Goal: Task Accomplishment & Management: Complete application form

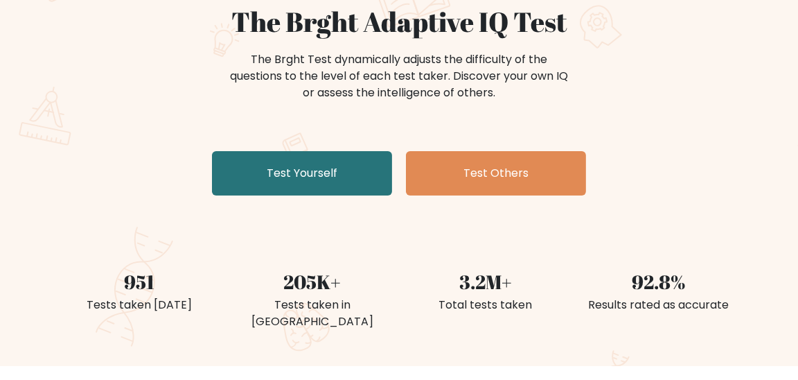
scroll to position [207, 0]
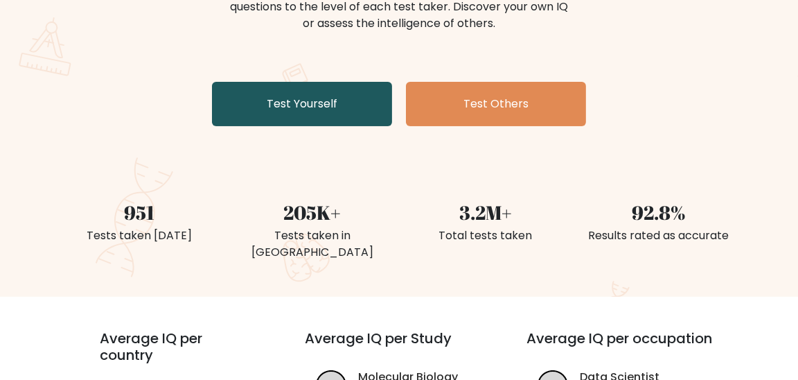
click at [290, 103] on link "Test Yourself" at bounding box center [302, 104] width 180 height 44
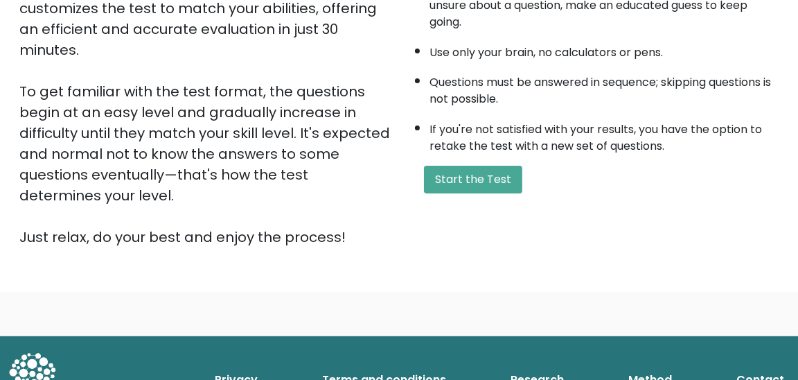
scroll to position [317, 0]
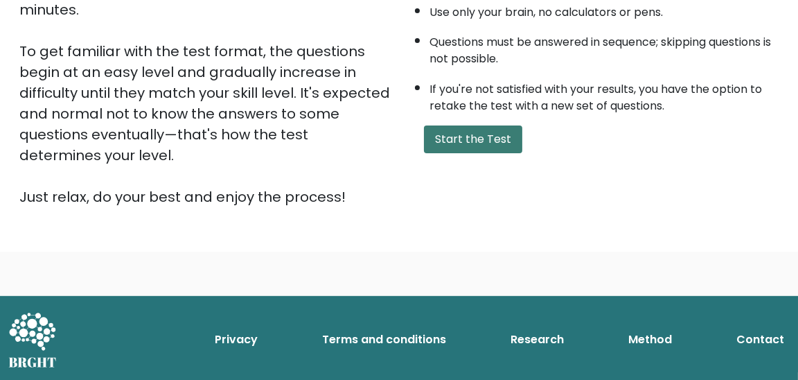
click at [452, 132] on button "Start the Test" at bounding box center [473, 139] width 98 height 28
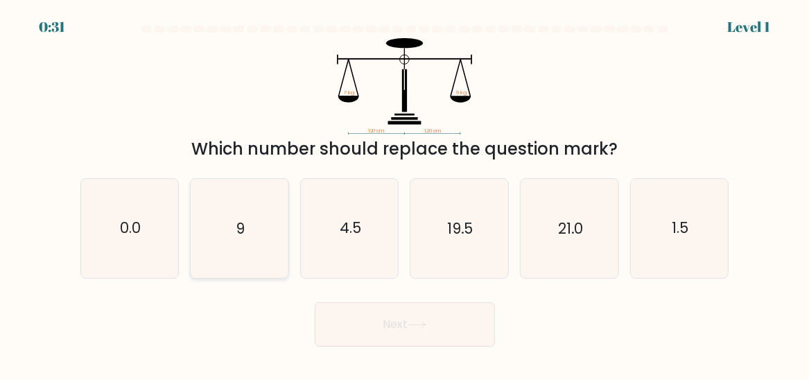
click at [253, 234] on icon "9" at bounding box center [240, 228] width 98 height 98
click at [405, 193] on input "b. 9" at bounding box center [405, 191] width 1 height 3
radio input "true"
click at [413, 325] on icon at bounding box center [416, 325] width 19 height 8
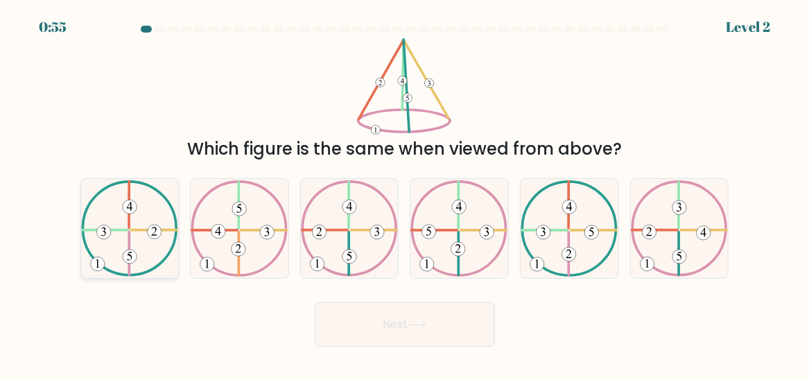
click at [123, 249] on icon at bounding box center [130, 228] width 98 height 96
click at [405, 193] on input "a." at bounding box center [405, 191] width 1 height 3
radio input "true"
click at [363, 324] on button "Next" at bounding box center [405, 324] width 180 height 44
click at [385, 324] on button "Next" at bounding box center [405, 324] width 180 height 44
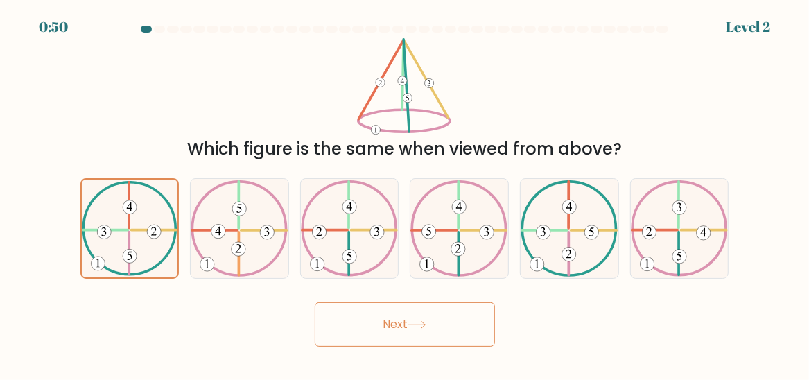
click at [414, 328] on icon at bounding box center [416, 325] width 19 height 8
click at [131, 250] on 135 at bounding box center [130, 256] width 14 height 14
click at [405, 193] on input "a." at bounding box center [405, 191] width 1 height 3
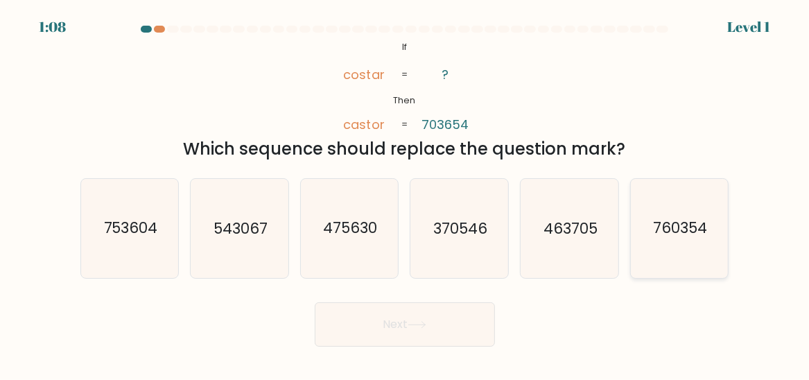
click at [674, 230] on text "760354" at bounding box center [680, 228] width 54 height 20
click at [405, 193] on input "f. 760354" at bounding box center [405, 191] width 1 height 3
radio input "true"
click at [385, 320] on button "Next" at bounding box center [405, 324] width 180 height 44
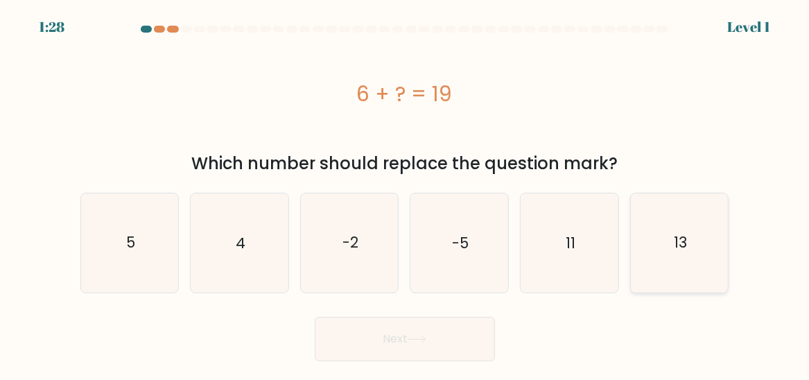
click at [670, 247] on icon "13" at bounding box center [680, 243] width 98 height 98
click at [405, 193] on input "f. 13" at bounding box center [405, 191] width 1 height 3
radio input "true"
click at [412, 336] on icon at bounding box center [416, 339] width 19 height 8
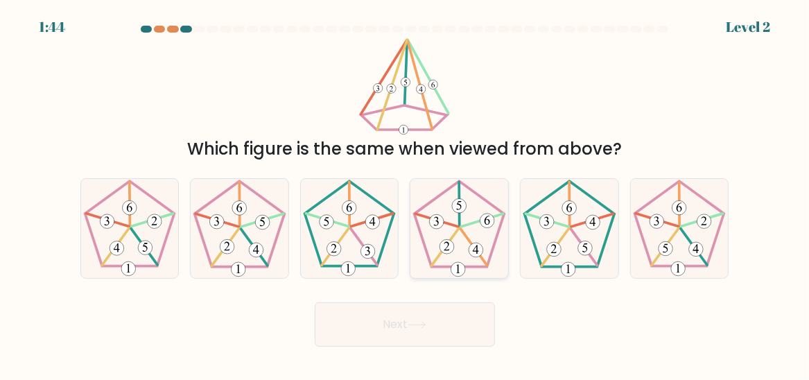
click at [466, 266] on 264 at bounding box center [458, 224] width 89 height 85
click at [405, 193] on input "d." at bounding box center [405, 191] width 1 height 3
radio input "true"
click at [439, 322] on button "Next" at bounding box center [405, 324] width 180 height 44
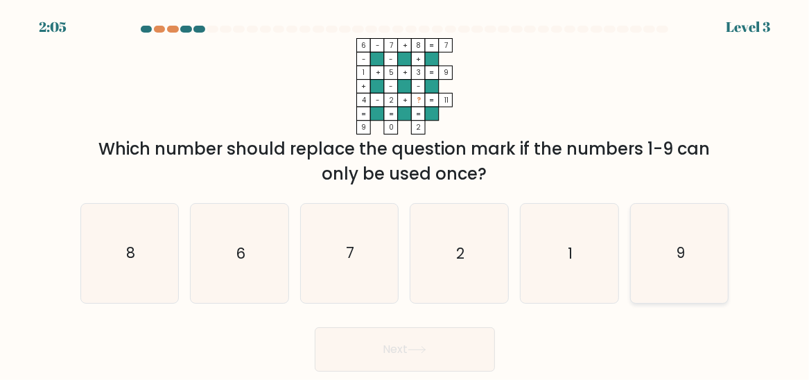
click at [684, 251] on text "9" at bounding box center [680, 253] width 9 height 20
click at [405, 193] on input "f. 9" at bounding box center [405, 191] width 1 height 3
radio input "true"
click at [449, 348] on button "Next" at bounding box center [405, 349] width 180 height 44
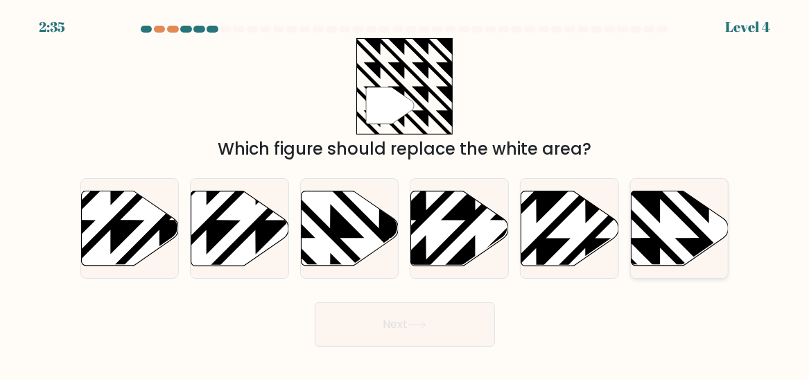
click at [682, 223] on icon at bounding box center [680, 228] width 98 height 75
click at [405, 193] on input "f." at bounding box center [405, 191] width 1 height 3
radio input "true"
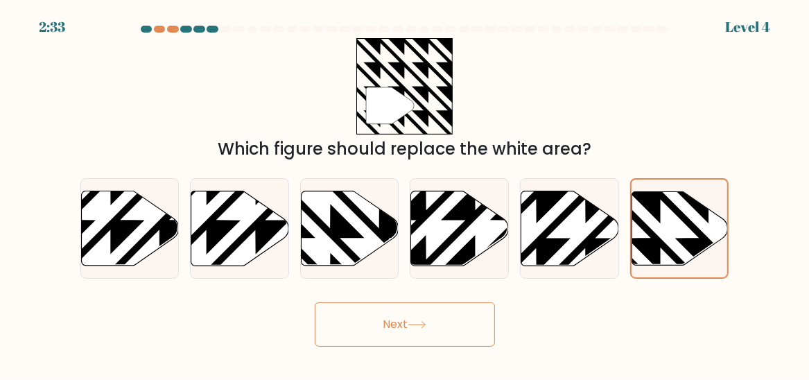
click at [370, 310] on button "Next" at bounding box center [405, 324] width 180 height 44
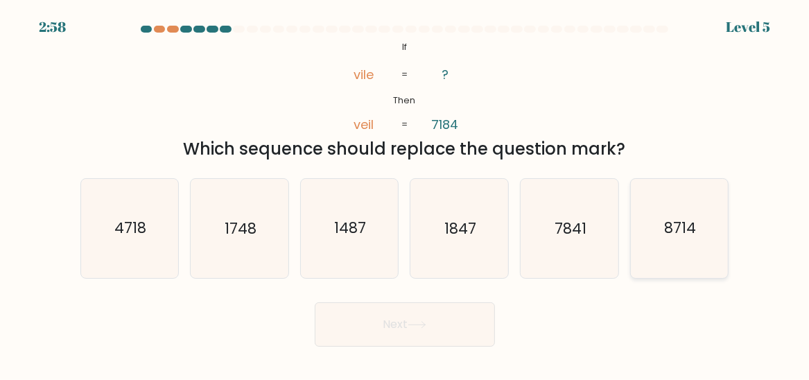
click at [674, 230] on text "8714" at bounding box center [681, 228] width 32 height 20
click at [405, 193] on input "f. 8714" at bounding box center [405, 191] width 1 height 3
radio input "true"
click at [349, 325] on button "Next" at bounding box center [405, 324] width 180 height 44
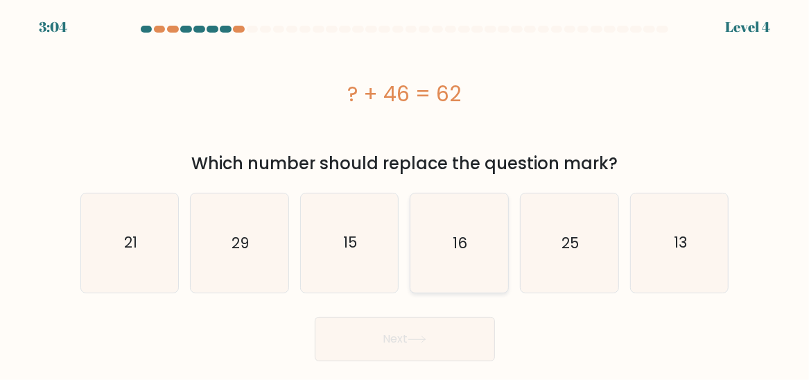
click at [459, 245] on text "16" at bounding box center [460, 243] width 15 height 20
click at [405, 193] on input "d. 16" at bounding box center [405, 191] width 1 height 3
radio input "true"
click at [437, 336] on button "Next" at bounding box center [405, 339] width 180 height 44
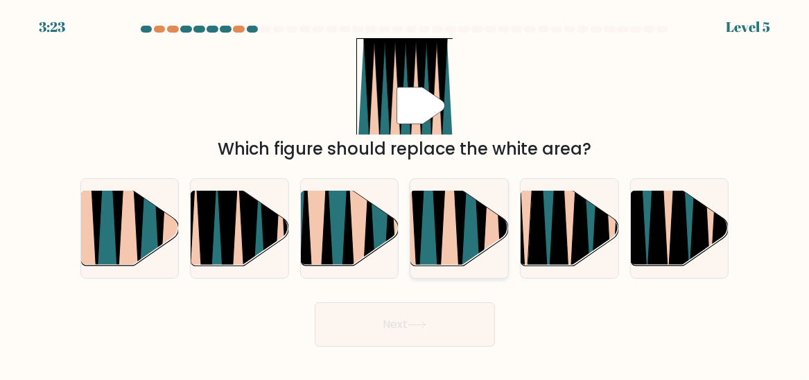
click at [492, 228] on icon at bounding box center [492, 189] width 21 height 195
click at [405, 193] on input "d." at bounding box center [405, 191] width 1 height 3
radio input "true"
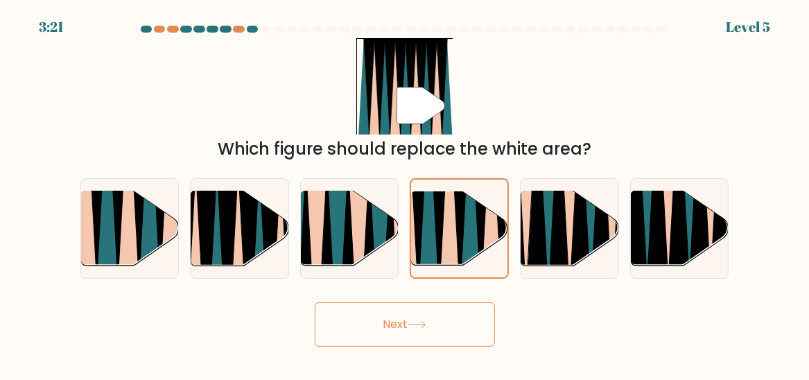
click at [349, 337] on button "Next" at bounding box center [405, 324] width 180 height 44
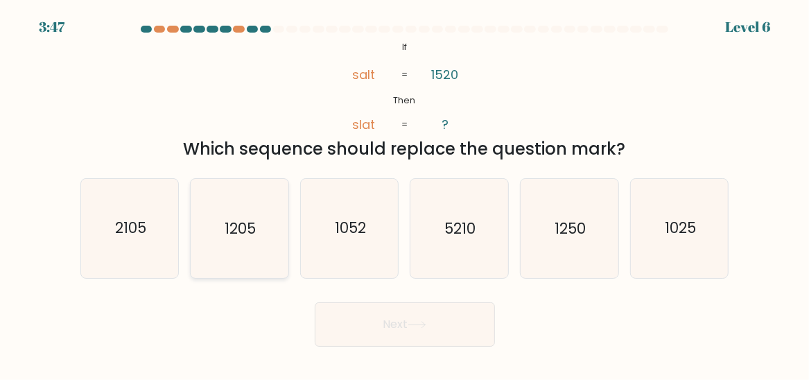
click at [249, 231] on text "1205" at bounding box center [240, 228] width 31 height 20
click at [405, 193] on input "b. 1205" at bounding box center [405, 191] width 1 height 3
radio input "true"
click at [400, 333] on button "Next" at bounding box center [405, 324] width 180 height 44
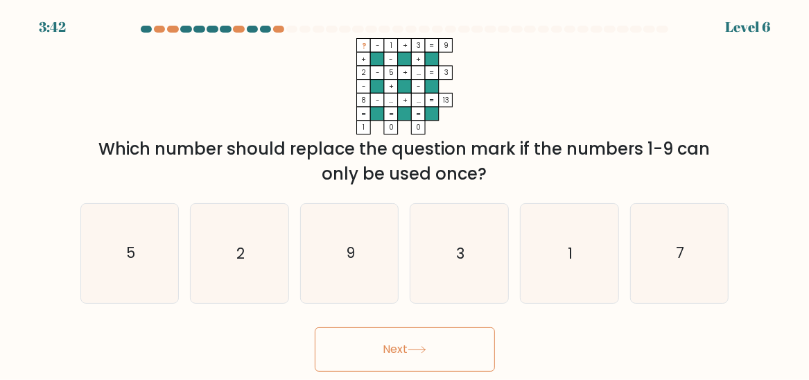
click at [398, 325] on div "Next" at bounding box center [404, 345] width 665 height 51
click at [356, 253] on icon "9" at bounding box center [350, 253] width 98 height 98
click at [405, 193] on input "c. 9" at bounding box center [405, 191] width 1 height 3
radio input "true"
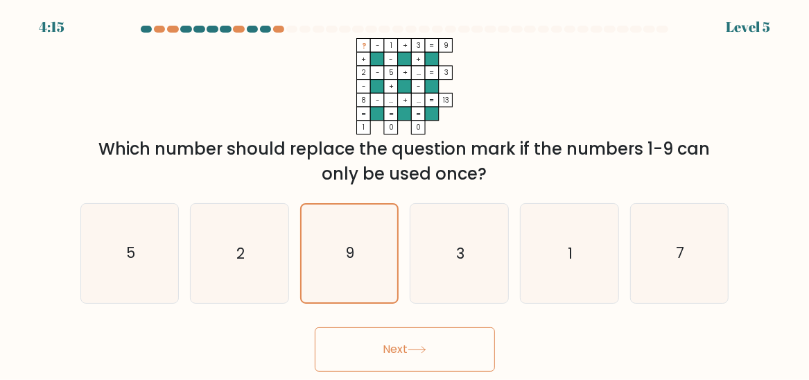
click at [416, 341] on button "Next" at bounding box center [405, 349] width 180 height 44
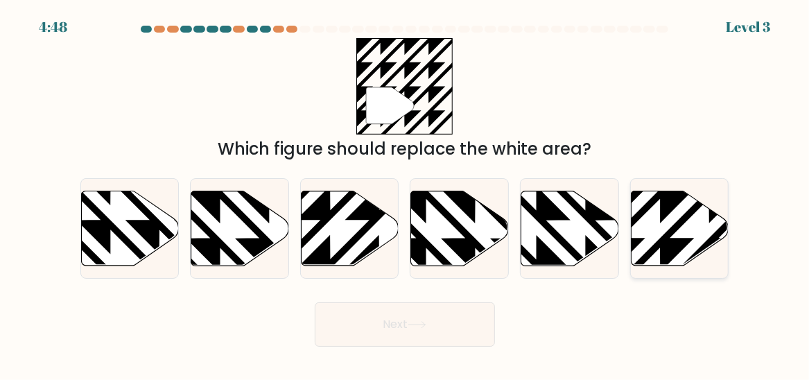
click at [696, 237] on icon at bounding box center [680, 228] width 98 height 75
click at [405, 193] on input "f." at bounding box center [405, 191] width 1 height 3
radio input "true"
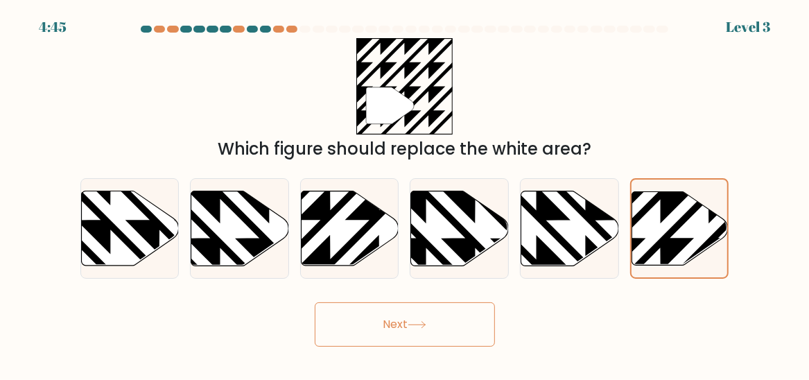
click at [423, 308] on button "Next" at bounding box center [405, 324] width 180 height 44
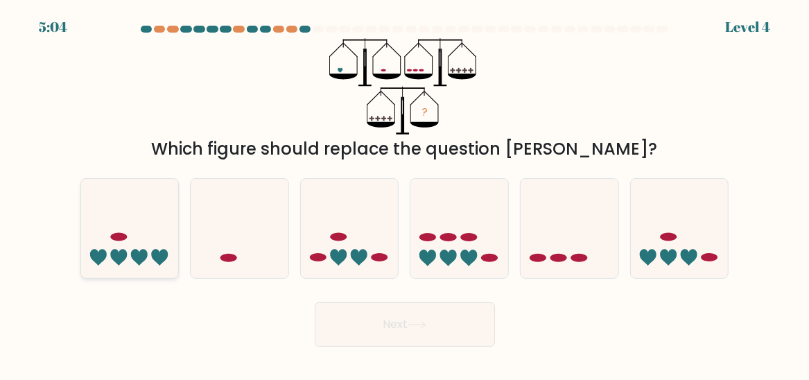
click at [127, 251] on icon at bounding box center [130, 228] width 98 height 81
click at [405, 193] on input "a." at bounding box center [405, 191] width 1 height 3
radio input "true"
click at [367, 337] on button "Next" at bounding box center [405, 324] width 180 height 44
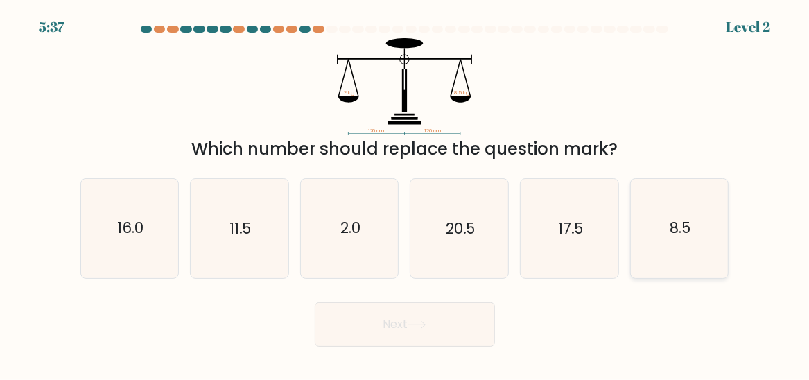
click at [659, 228] on icon "8.5" at bounding box center [680, 228] width 98 height 98
click at [405, 193] on input "f. 8.5" at bounding box center [405, 191] width 1 height 3
radio input "true"
click at [369, 321] on button "Next" at bounding box center [405, 324] width 180 height 44
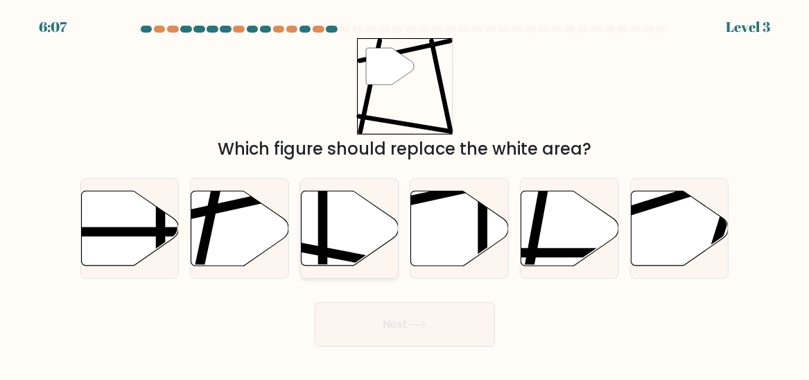
click at [371, 242] on icon at bounding box center [350, 228] width 98 height 75
click at [405, 193] on input "c." at bounding box center [405, 191] width 1 height 3
radio input "true"
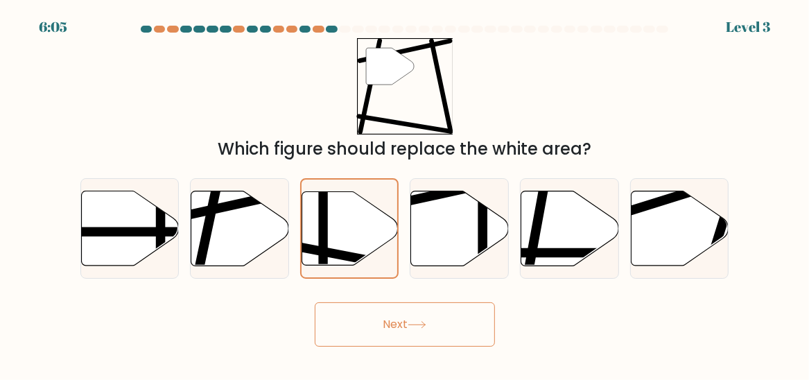
click at [391, 319] on button "Next" at bounding box center [405, 324] width 180 height 44
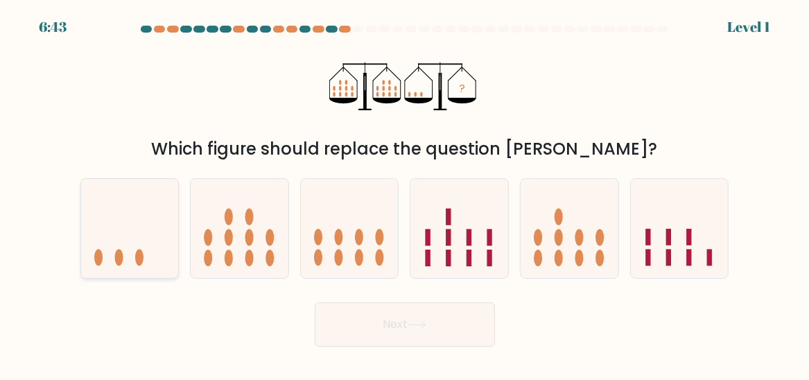
click at [128, 258] on icon at bounding box center [130, 228] width 98 height 81
click at [405, 193] on input "a." at bounding box center [405, 191] width 1 height 3
radio input "true"
click at [377, 320] on button "Next" at bounding box center [405, 324] width 180 height 44
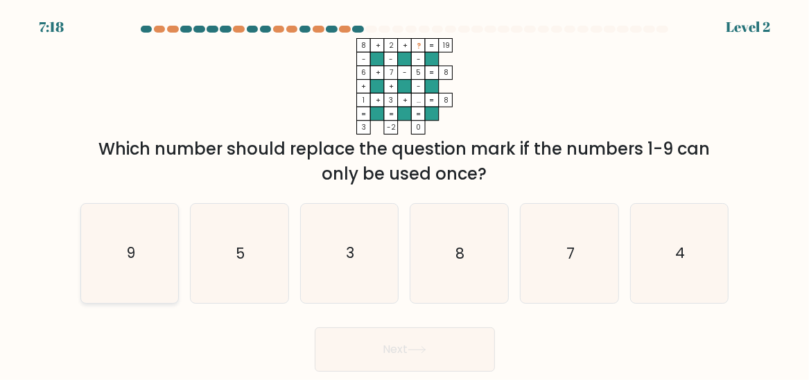
click at [159, 258] on icon "9" at bounding box center [130, 253] width 98 height 98
click at [405, 193] on input "a. 9" at bounding box center [405, 191] width 1 height 3
radio input "true"
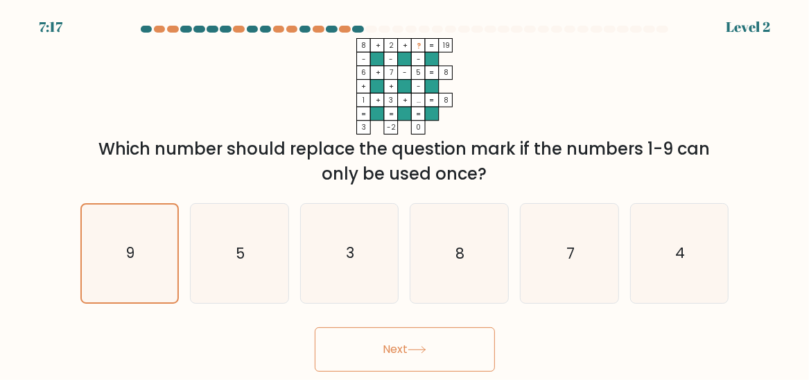
click at [383, 342] on button "Next" at bounding box center [405, 349] width 180 height 44
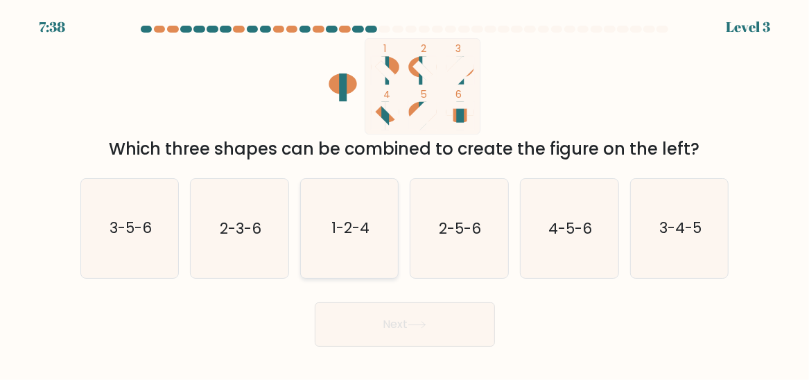
click at [347, 230] on text "1-2-4" at bounding box center [350, 228] width 38 height 20
click at [405, 193] on input "c. 1-2-4" at bounding box center [405, 191] width 1 height 3
radio input "true"
click at [382, 323] on button "Next" at bounding box center [405, 324] width 180 height 44
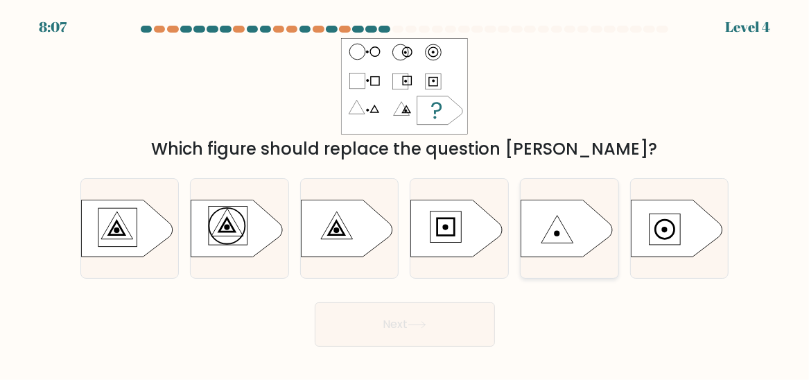
click at [563, 227] on icon at bounding box center [566, 228] width 91 height 57
click at [405, 193] on input "e." at bounding box center [405, 191] width 1 height 3
radio input "true"
click at [446, 322] on button "Next" at bounding box center [405, 324] width 180 height 44
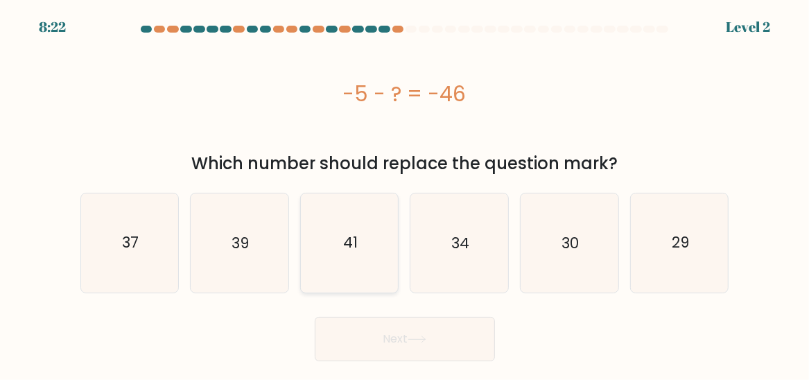
click at [349, 243] on text "41" at bounding box center [350, 243] width 15 height 20
click at [405, 193] on input "c. 41" at bounding box center [405, 191] width 1 height 3
radio input "true"
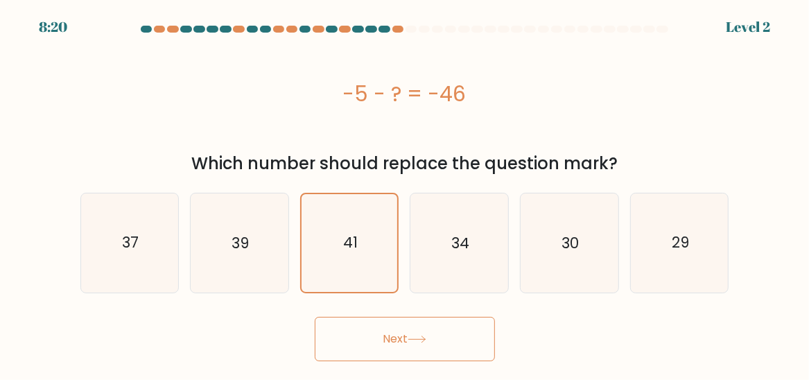
click at [392, 344] on button "Next" at bounding box center [405, 339] width 180 height 44
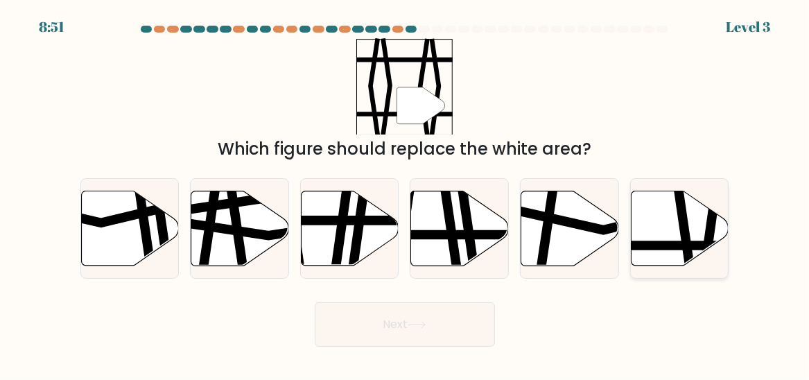
click at [676, 245] on line at bounding box center [648, 245] width 197 height 0
click at [405, 193] on input "f." at bounding box center [405, 191] width 1 height 3
radio input "true"
click at [351, 326] on button "Next" at bounding box center [405, 324] width 180 height 44
click at [360, 322] on button "Next" at bounding box center [405, 324] width 180 height 44
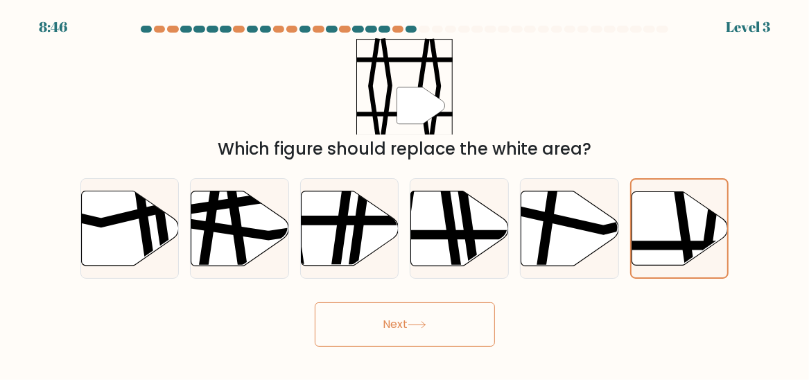
click at [398, 323] on button "Next" at bounding box center [405, 324] width 180 height 44
click at [399, 326] on button "Next" at bounding box center [405, 324] width 180 height 44
click at [400, 325] on button "Next" at bounding box center [405, 324] width 180 height 44
click at [399, 324] on button "Next" at bounding box center [405, 324] width 180 height 44
click at [400, 324] on button "Next" at bounding box center [405, 324] width 180 height 44
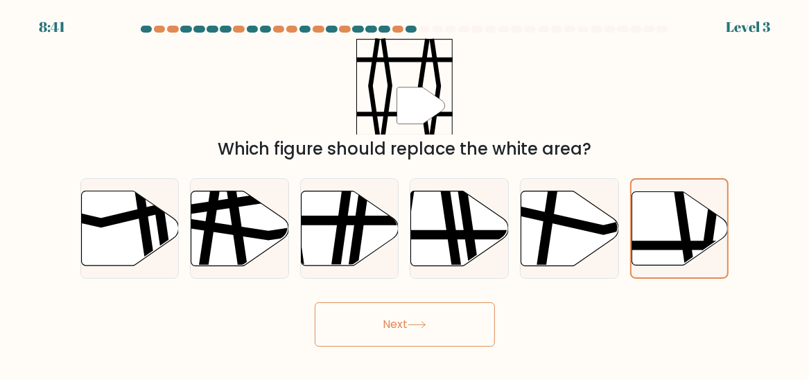
click at [399, 321] on button "Next" at bounding box center [405, 324] width 180 height 44
click at [401, 320] on button "Next" at bounding box center [405, 324] width 180 height 44
click at [403, 320] on button "Next" at bounding box center [405, 324] width 180 height 44
click at [426, 324] on icon at bounding box center [416, 325] width 19 height 8
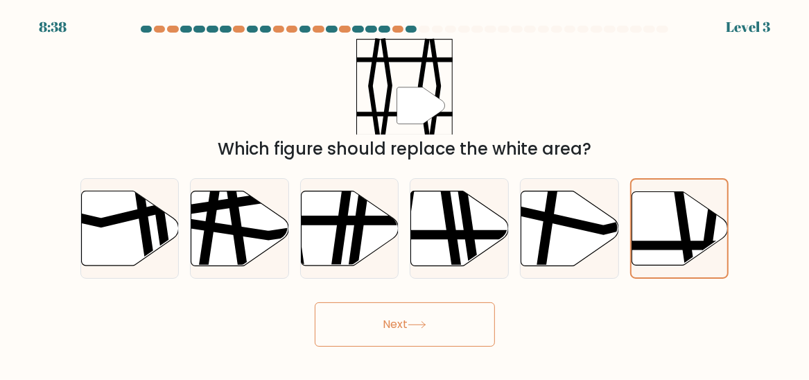
click at [426, 326] on icon at bounding box center [416, 325] width 19 height 8
click at [425, 326] on icon at bounding box center [416, 325] width 19 height 8
click at [687, 236] on icon at bounding box center [685, 191] width 15 height 194
click at [405, 193] on input "f." at bounding box center [405, 191] width 1 height 3
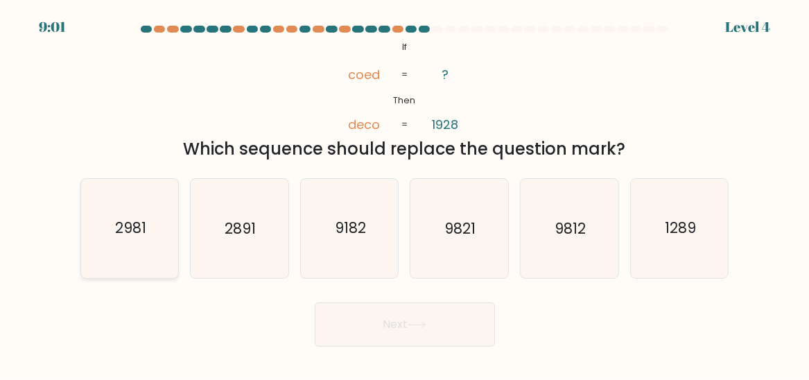
click at [124, 231] on text "2981" at bounding box center [130, 228] width 31 height 20
click at [405, 193] on input "a. 2981" at bounding box center [405, 191] width 1 height 3
radio input "true"
click at [254, 230] on text "2891" at bounding box center [240, 228] width 31 height 20
click at [405, 193] on input "b. 2891" at bounding box center [405, 191] width 1 height 3
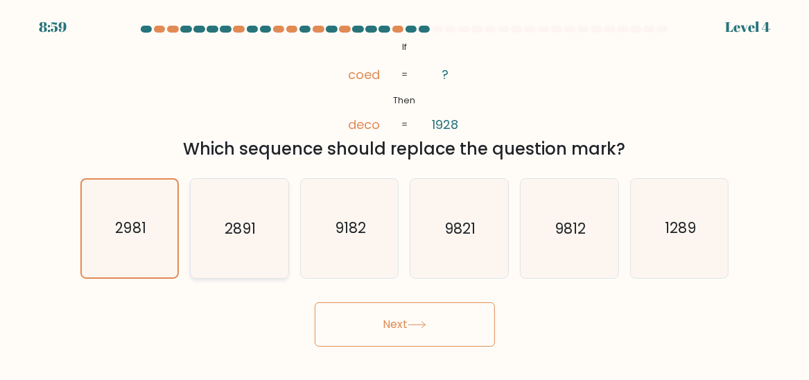
radio input "true"
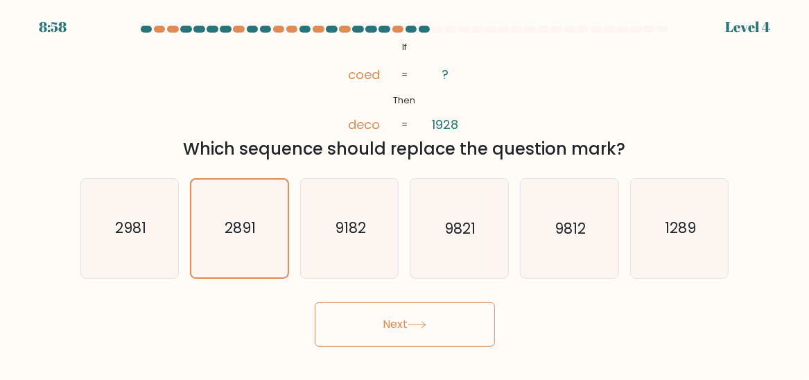
click at [393, 325] on button "Next" at bounding box center [405, 324] width 180 height 44
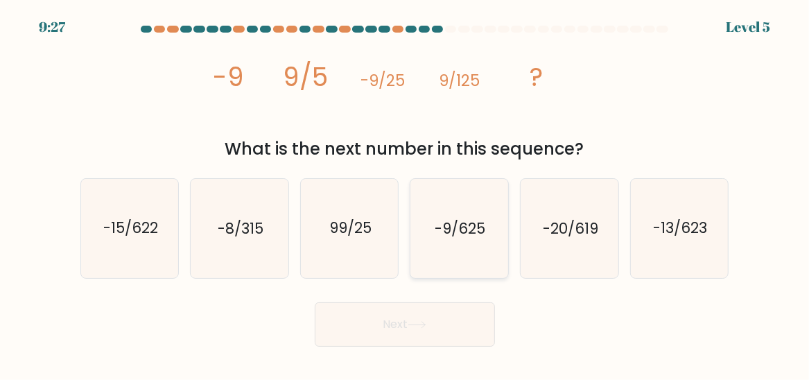
click at [471, 228] on text "-9/625" at bounding box center [460, 228] width 51 height 20
click at [405, 193] on input "d. -9/625" at bounding box center [405, 191] width 1 height 3
radio input "true"
click at [407, 324] on button "Next" at bounding box center [405, 324] width 180 height 44
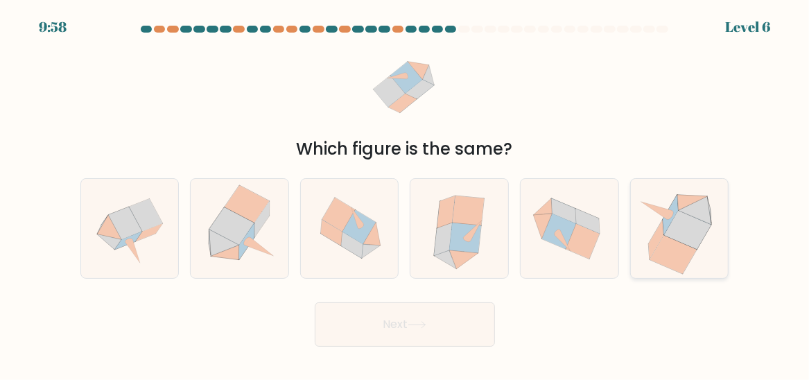
click at [682, 236] on icon at bounding box center [688, 230] width 47 height 38
click at [405, 193] on input "f." at bounding box center [405, 191] width 1 height 3
radio input "true"
click at [680, 231] on icon at bounding box center [688, 230] width 46 height 38
click at [405, 193] on input "f." at bounding box center [405, 191] width 1 height 3
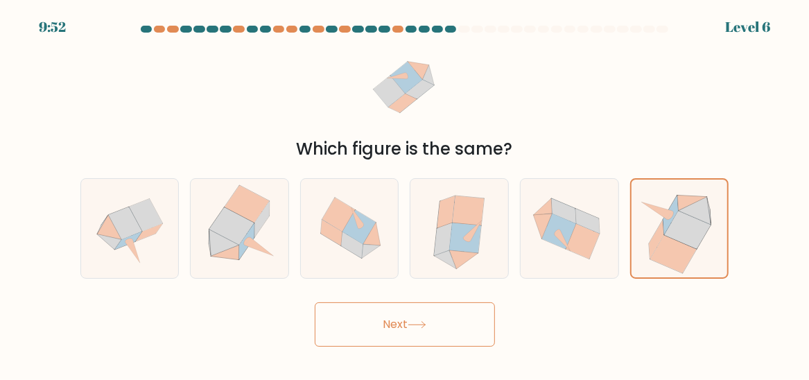
click at [391, 319] on button "Next" at bounding box center [405, 324] width 180 height 44
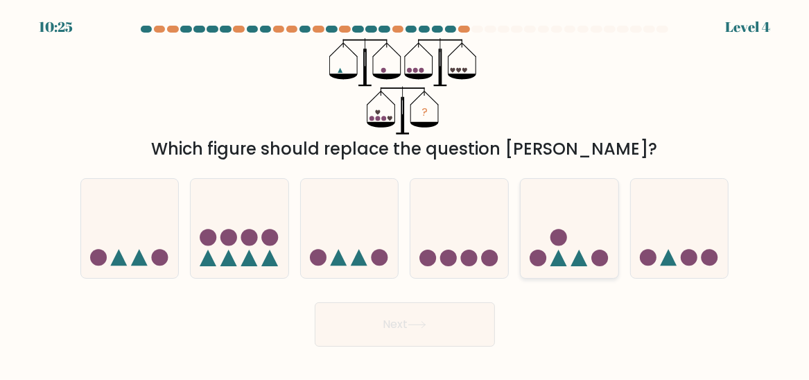
click at [557, 257] on icon at bounding box center [558, 257] width 17 height 17
click at [405, 193] on input "e." at bounding box center [405, 191] width 1 height 3
radio input "true"
click at [450, 319] on button "Next" at bounding box center [405, 324] width 180 height 44
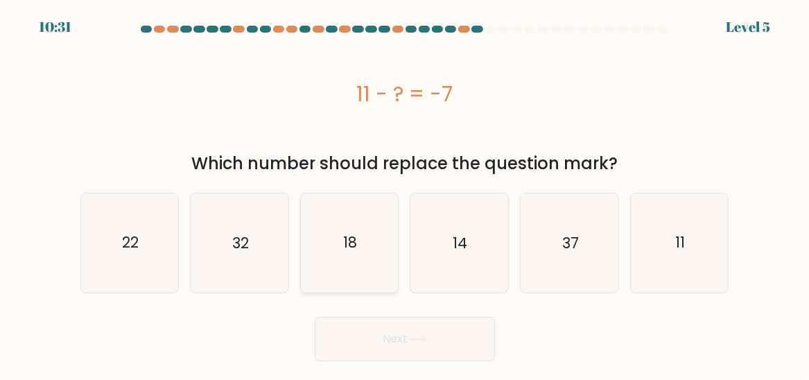
click at [347, 249] on text "18" at bounding box center [351, 243] width 14 height 20
click at [405, 193] on input "c. 18" at bounding box center [405, 191] width 1 height 3
radio input "true"
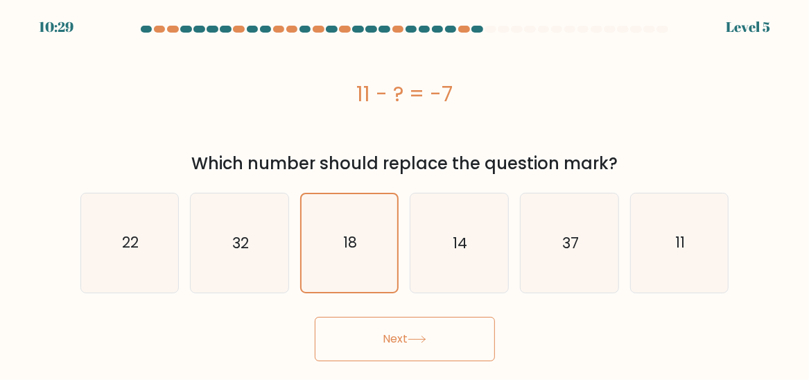
click at [375, 335] on button "Next" at bounding box center [405, 339] width 180 height 44
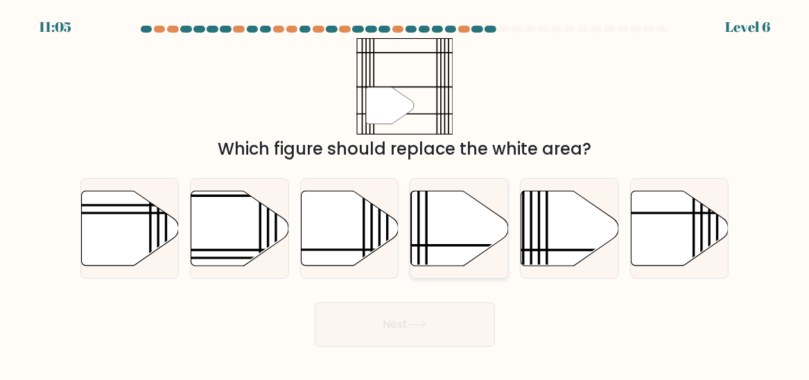
click at [460, 249] on icon at bounding box center [460, 228] width 98 height 75
click at [405, 193] on input "d." at bounding box center [405, 191] width 1 height 3
radio input "true"
click at [453, 332] on button "Next" at bounding box center [405, 324] width 180 height 44
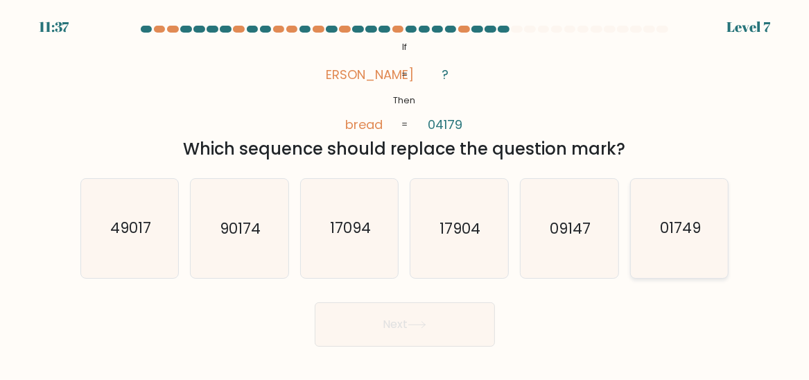
click at [694, 231] on text "01749" at bounding box center [680, 228] width 41 height 20
click at [405, 193] on input "f. 01749" at bounding box center [405, 191] width 1 height 3
radio input "true"
click at [345, 326] on button "Next" at bounding box center [405, 324] width 180 height 44
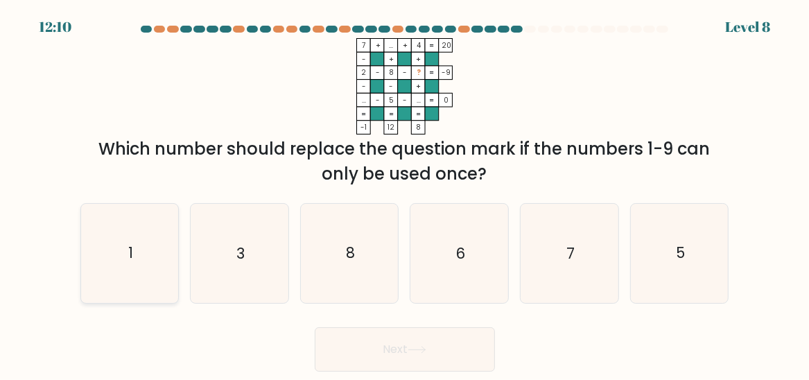
click at [138, 242] on icon "1" at bounding box center [130, 253] width 98 height 98
click at [405, 193] on input "a. 1" at bounding box center [405, 191] width 1 height 3
radio input "true"
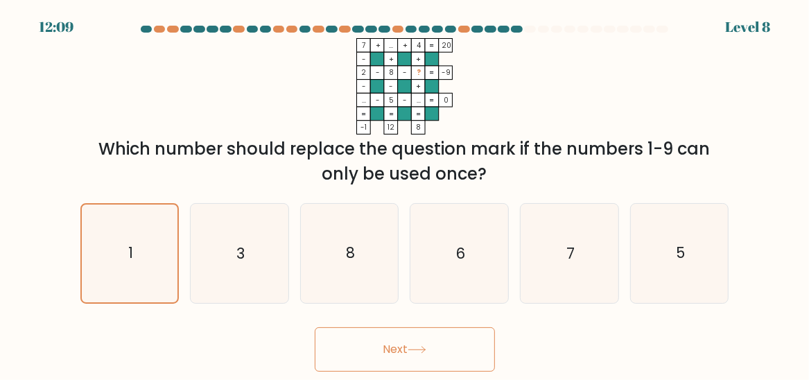
click at [365, 355] on button "Next" at bounding box center [405, 349] width 180 height 44
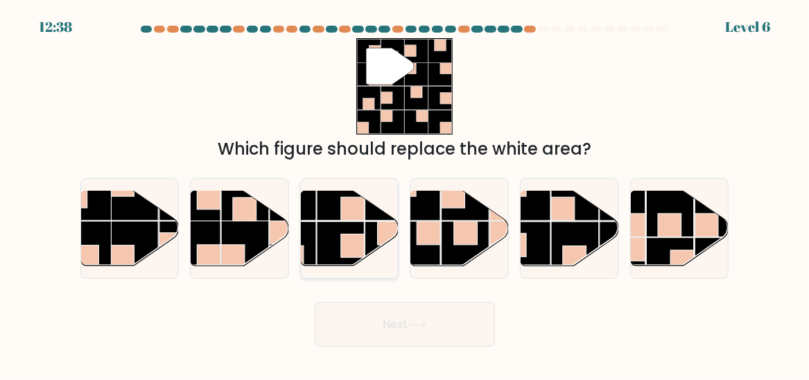
click at [381, 224] on rect at bounding box center [390, 234] width 24 height 24
click at [405, 193] on input "c." at bounding box center [405, 191] width 1 height 3
radio input "true"
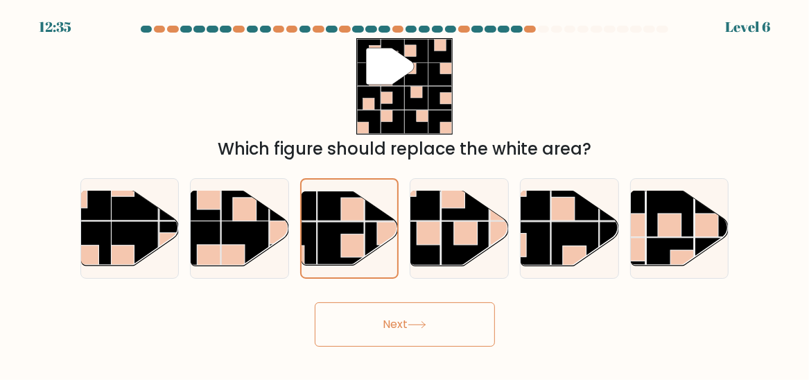
click at [409, 319] on button "Next" at bounding box center [405, 324] width 180 height 44
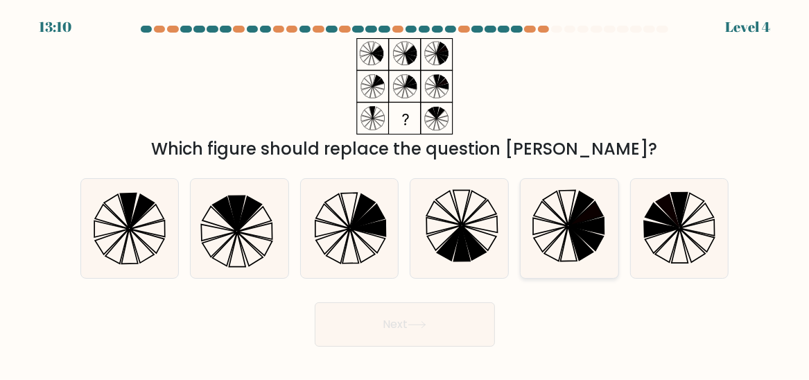
click at [567, 242] on icon at bounding box center [569, 228] width 98 height 98
click at [405, 193] on input "e." at bounding box center [405, 191] width 1 height 3
radio input "true"
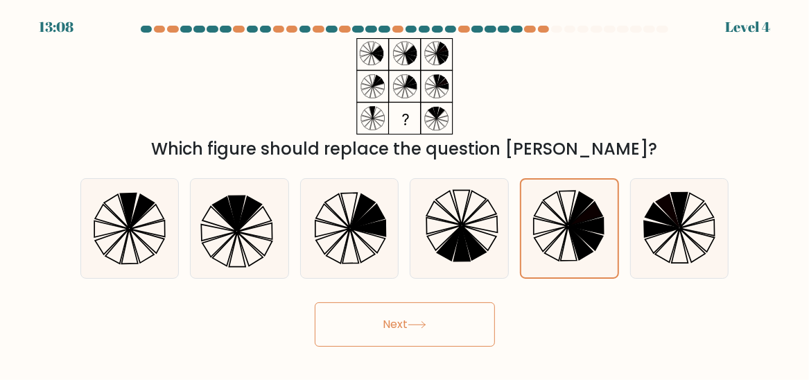
click at [358, 317] on button "Next" at bounding box center [405, 324] width 180 height 44
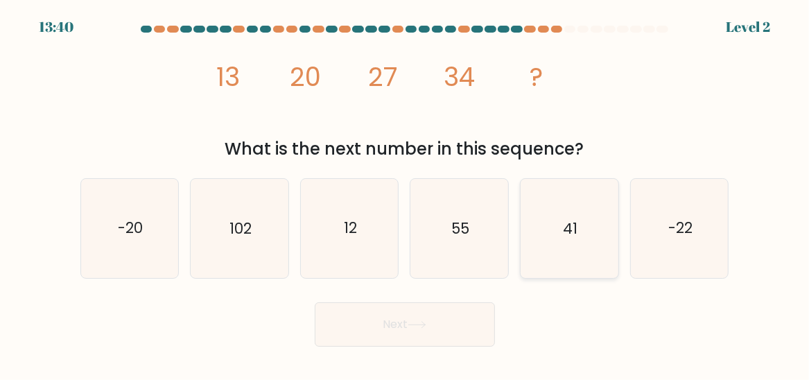
click at [562, 230] on icon "41" at bounding box center [569, 228] width 98 height 98
click at [405, 193] on input "e. 41" at bounding box center [405, 191] width 1 height 3
radio input "true"
click at [432, 313] on button "Next" at bounding box center [405, 324] width 180 height 44
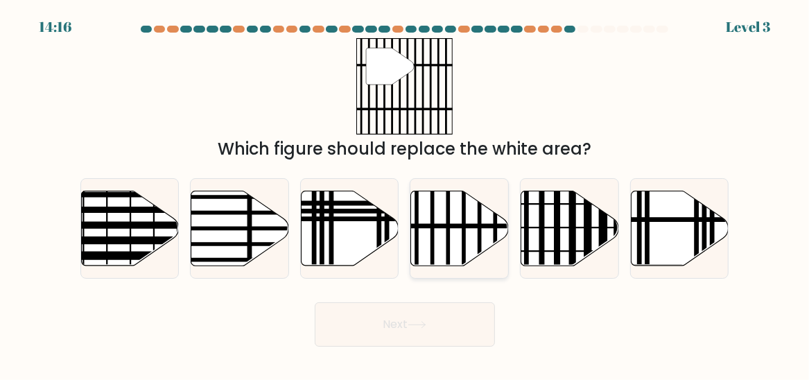
click at [499, 226] on line at bounding box center [489, 226] width 197 height 0
click at [405, 193] on input "d." at bounding box center [405, 191] width 1 height 3
radio input "true"
click at [401, 310] on button "Next" at bounding box center [405, 324] width 180 height 44
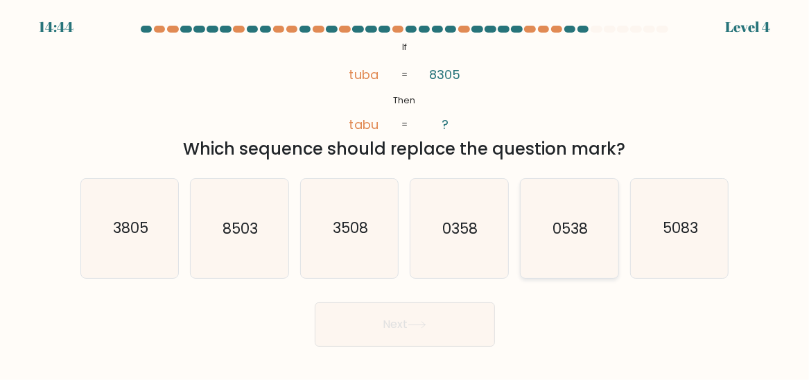
click at [565, 222] on text "0538" at bounding box center [569, 228] width 35 height 20
click at [405, 193] on input "e. 0538" at bounding box center [405, 191] width 1 height 3
radio input "true"
click at [394, 325] on button "Next" at bounding box center [405, 324] width 180 height 44
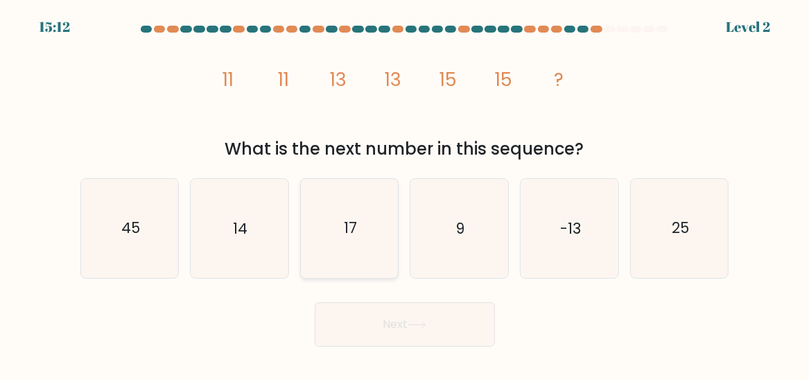
click at [341, 243] on icon "17" at bounding box center [350, 228] width 98 height 98
click at [405, 193] on input "c. 17" at bounding box center [405, 191] width 1 height 3
radio input "true"
click at [351, 306] on button "Next" at bounding box center [405, 324] width 180 height 44
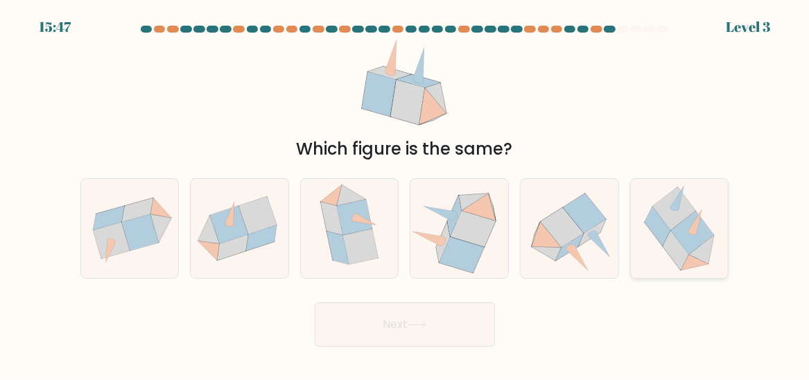
click at [699, 243] on icon at bounding box center [692, 233] width 43 height 44
click at [405, 193] on input "f." at bounding box center [405, 191] width 1 height 3
radio input "true"
click at [425, 333] on button "Next" at bounding box center [405, 324] width 180 height 44
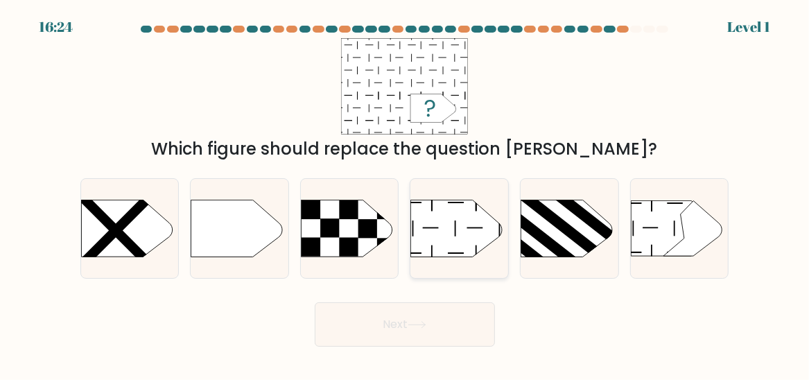
click at [448, 240] on icon at bounding box center [456, 228] width 91 height 57
click at [405, 193] on input "d." at bounding box center [405, 191] width 1 height 3
radio input "true"
click at [443, 322] on button "Next" at bounding box center [405, 324] width 180 height 44
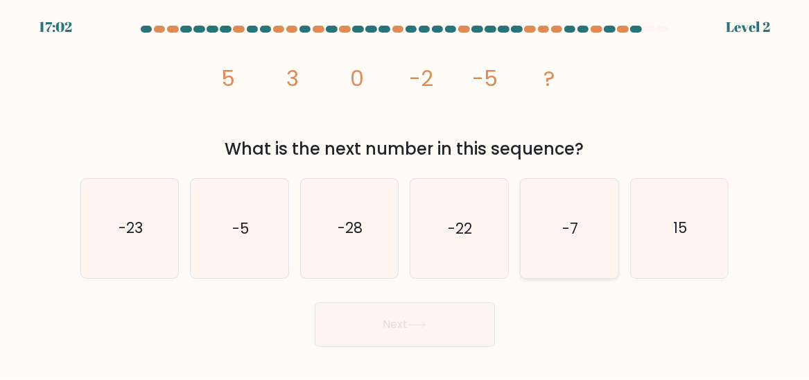
click at [577, 229] on text "-7" at bounding box center [570, 228] width 16 height 20
click at [405, 193] on input "e. -7" at bounding box center [405, 191] width 1 height 3
radio input "true"
click at [428, 331] on button "Next" at bounding box center [405, 324] width 180 height 44
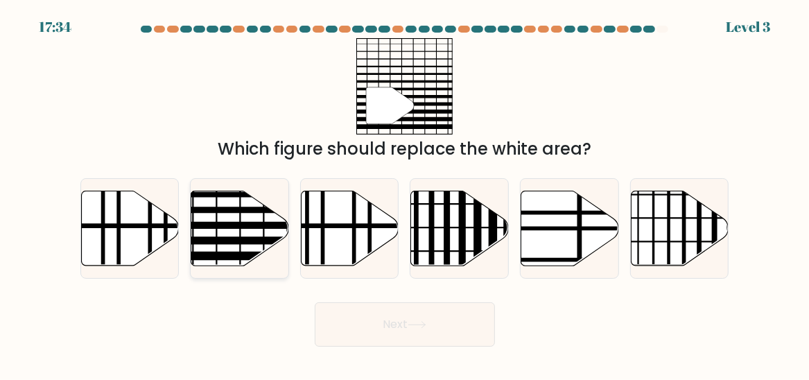
click at [278, 225] on line at bounding box center [269, 225] width 197 height 0
click at [405, 193] on input "b." at bounding box center [405, 191] width 1 height 3
radio input "true"
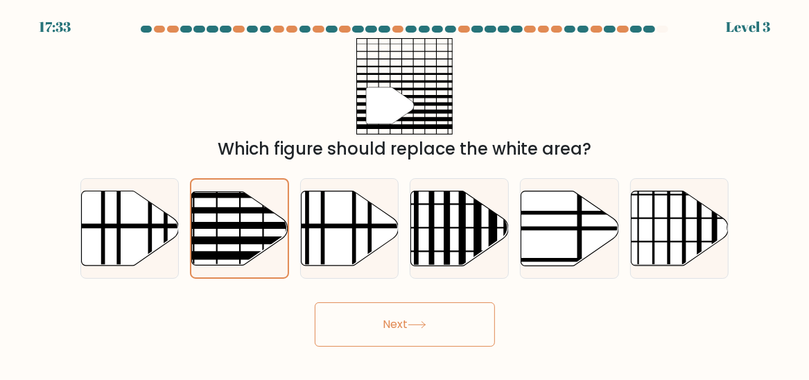
click at [392, 320] on button "Next" at bounding box center [405, 324] width 180 height 44
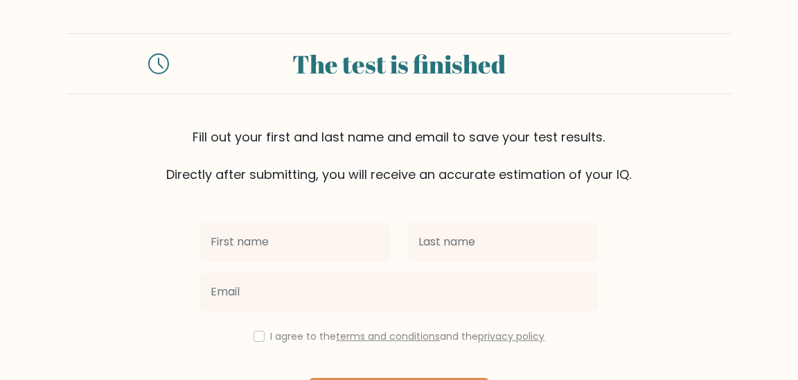
click at [222, 247] on input "text" at bounding box center [295, 241] width 191 height 39
type input "Jenifer"
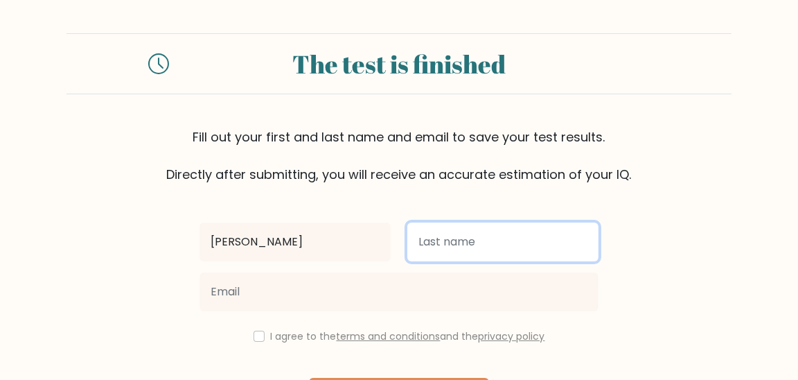
click at [446, 251] on input "text" at bounding box center [502, 241] width 191 height 39
type input "Danao"
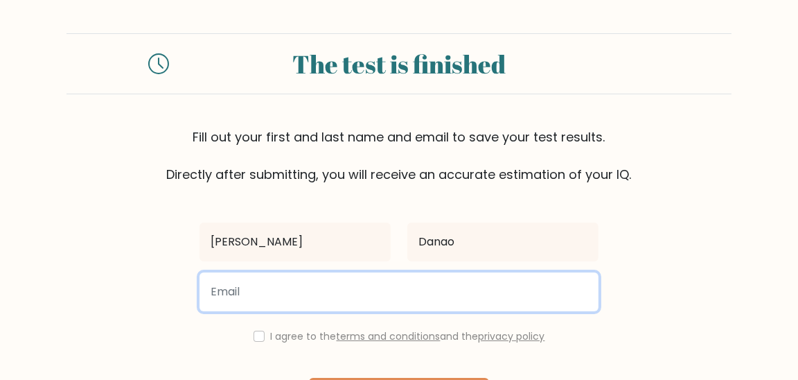
click at [318, 297] on input "email" at bounding box center [399, 291] width 399 height 39
type input "jenifernatividaddanao@gmail.com"
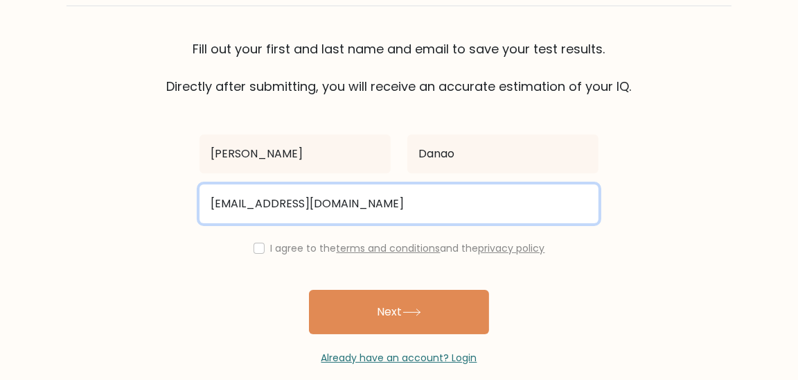
scroll to position [105, 0]
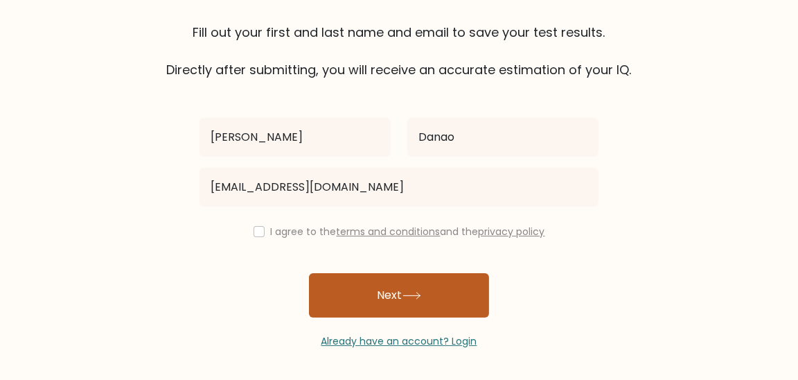
click at [427, 297] on button "Next" at bounding box center [399, 295] width 180 height 44
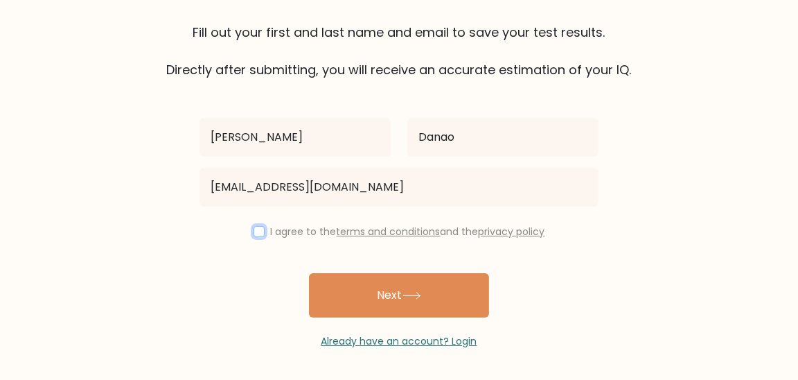
click at [254, 232] on input "checkbox" at bounding box center [259, 231] width 11 height 11
checkbox input "true"
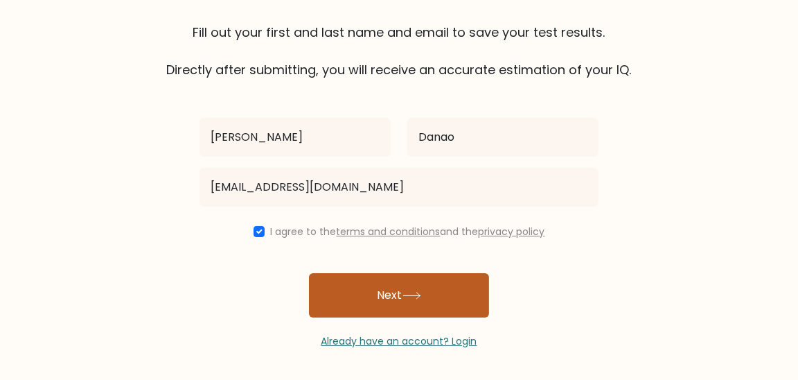
click at [403, 290] on button "Next" at bounding box center [399, 295] width 180 height 44
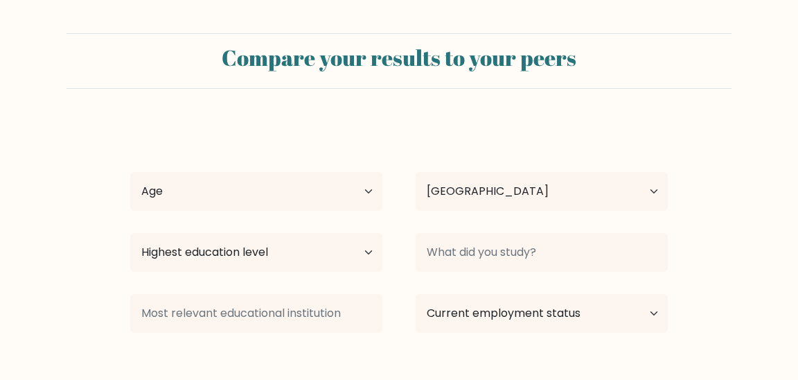
select select "PH"
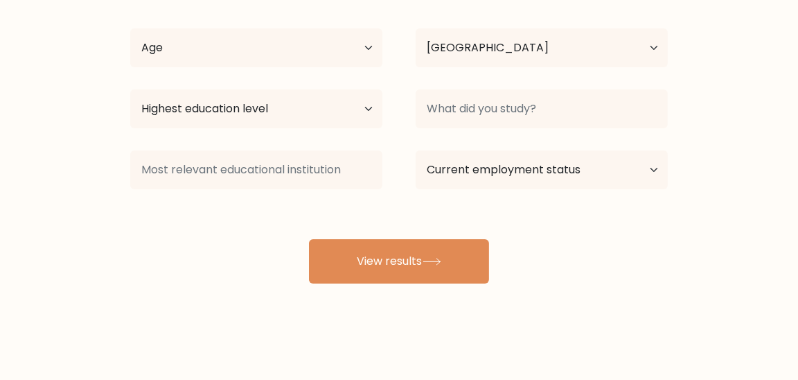
scroll to position [145, 0]
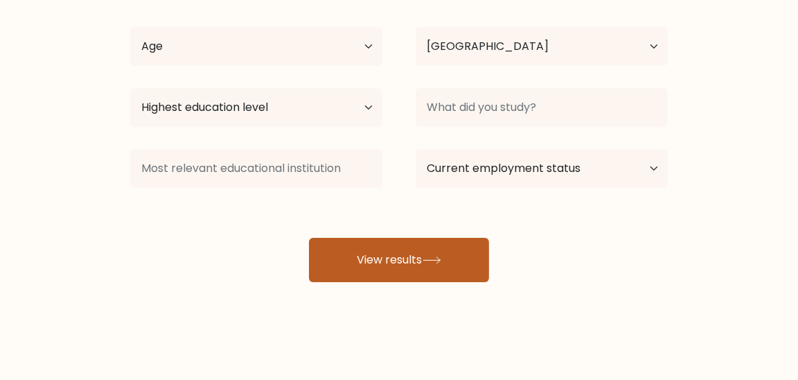
click at [392, 262] on button "View results" at bounding box center [399, 260] width 180 height 44
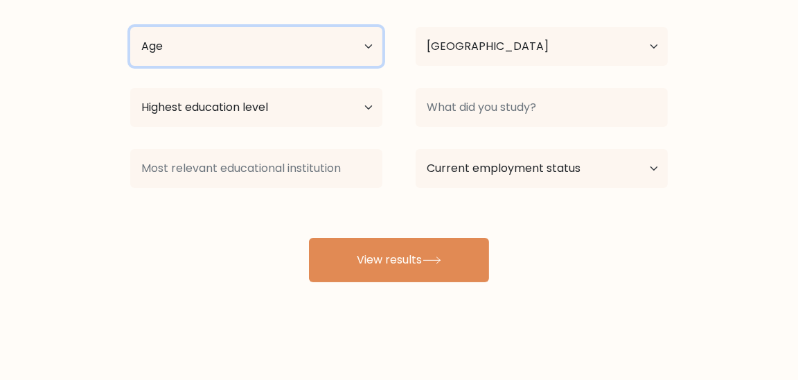
click at [369, 46] on select "Age Under 18 years old 18-24 years old 25-34 years old 35-44 years old 45-54 ye…" at bounding box center [256, 46] width 252 height 39
select select "35_44"
click at [130, 27] on select "Age Under 18 years old 18-24 years old 25-34 years old 35-44 years old 45-54 ye…" at bounding box center [256, 46] width 252 height 39
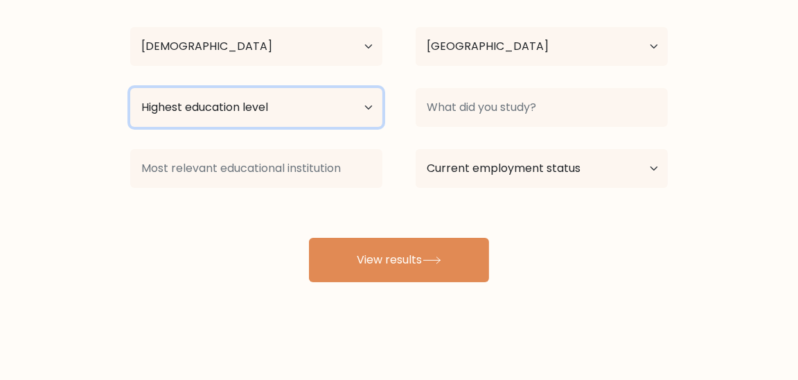
click at [367, 106] on select "Highest education level No schooling Primary Lower Secondary Upper Secondary Oc…" at bounding box center [256, 107] width 252 height 39
select select "occupation_specific"
click at [130, 88] on select "Highest education level No schooling Primary Lower Secondary Upper Secondary Oc…" at bounding box center [256, 107] width 252 height 39
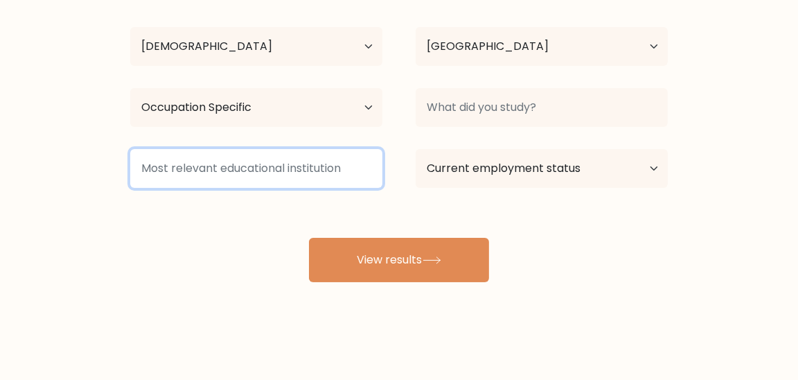
click at [341, 169] on input at bounding box center [256, 168] width 252 height 39
click at [351, 169] on input at bounding box center [256, 168] width 252 height 39
type input "t"
type input "y"
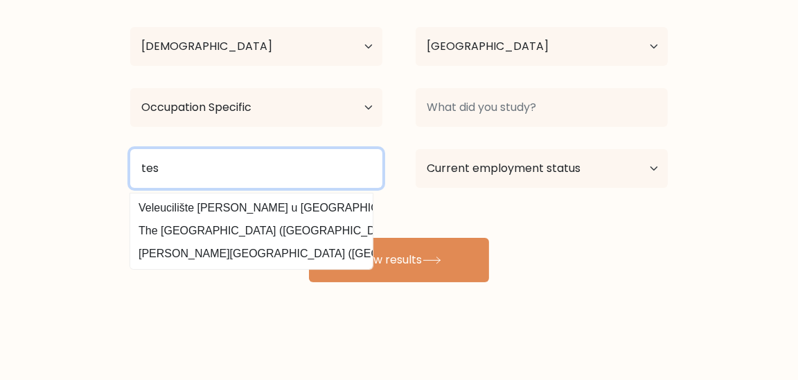
scroll to position [0, 0]
click at [193, 167] on input "tes" at bounding box center [256, 168] width 252 height 39
type input "t"
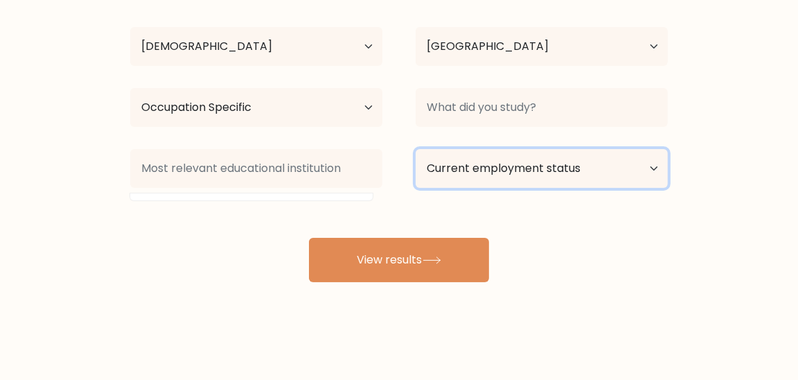
click at [653, 170] on select "Current employment status Employed Student Retired Other / prefer not to answer" at bounding box center [542, 168] width 252 height 39
select select "other"
click at [416, 149] on select "Current employment status Employed Student Retired Other / prefer not to answer" at bounding box center [542, 168] width 252 height 39
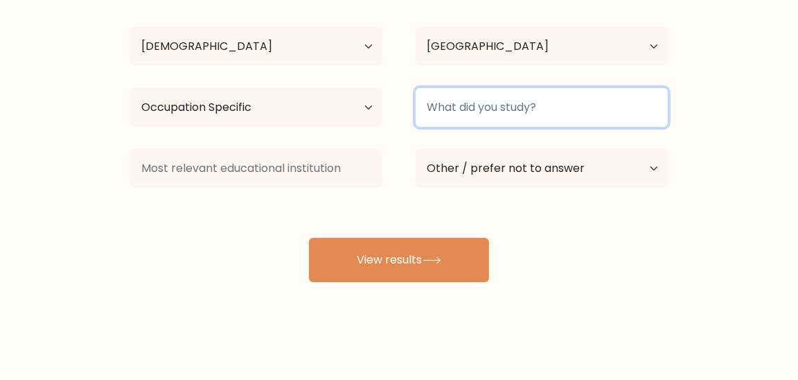
click at [563, 107] on input at bounding box center [542, 107] width 252 height 39
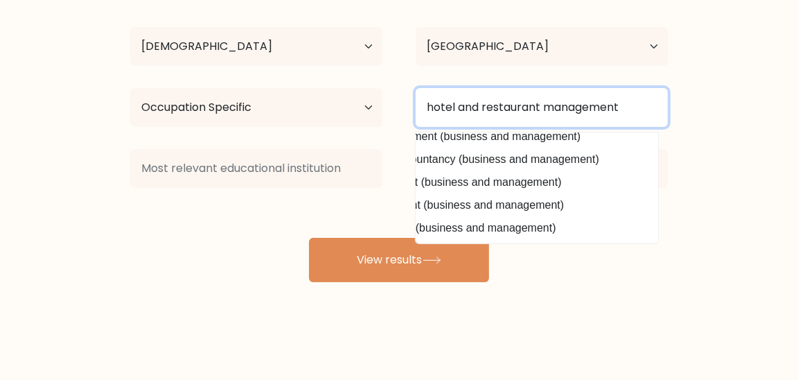
scroll to position [134, 0]
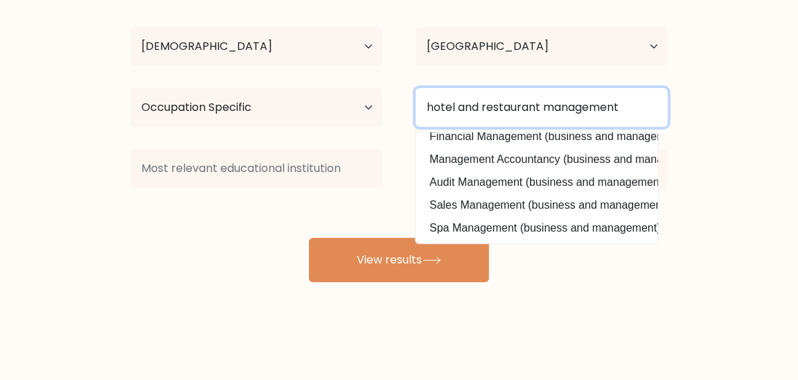
type input "hotel and restaurant management"
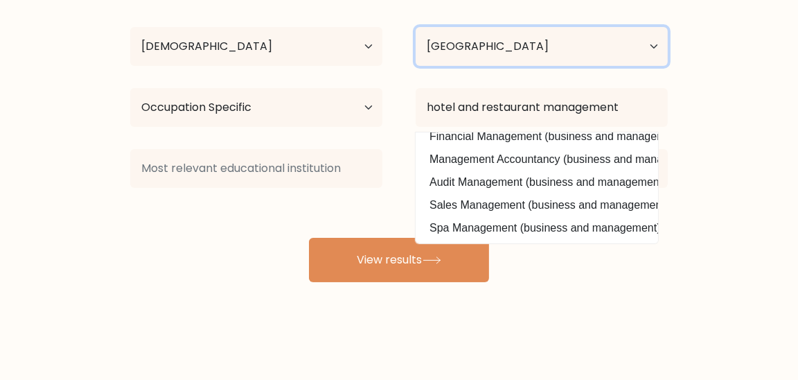
click at [658, 49] on select "Country Afghanistan Albania Algeria American Samoa Andorra Angola Anguilla Anta…" at bounding box center [542, 46] width 252 height 39
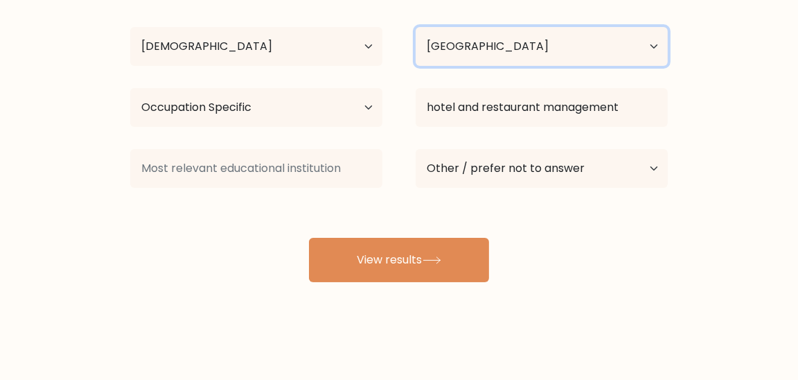
click at [658, 49] on select "Country Afghanistan Albania Algeria American Samoa Andorra Angola Anguilla Anta…" at bounding box center [542, 46] width 252 height 39
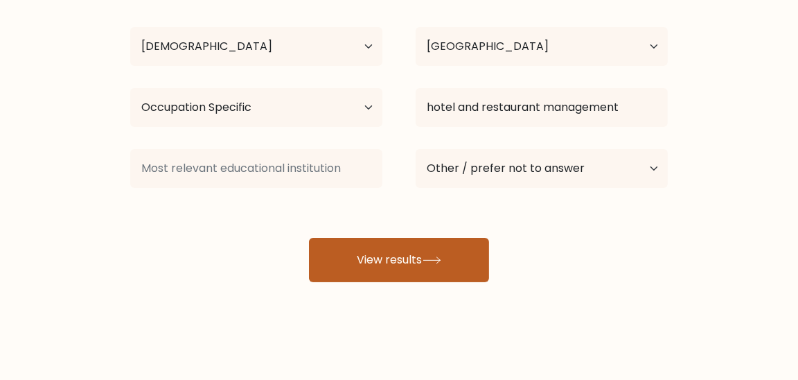
click at [393, 251] on button "View results" at bounding box center [399, 260] width 180 height 44
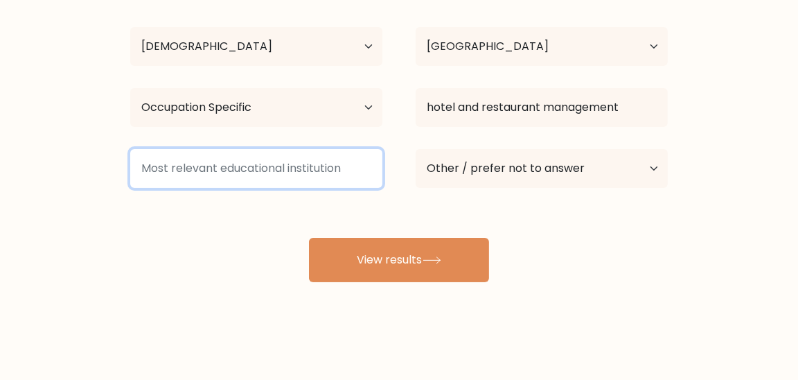
click at [167, 169] on input at bounding box center [256, 168] width 252 height 39
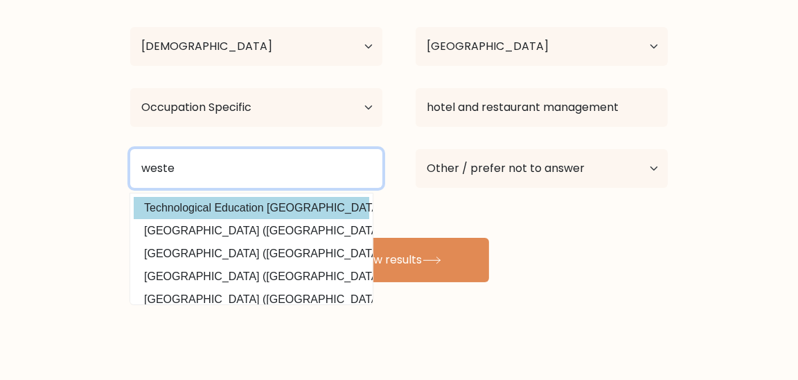
type input "weste"
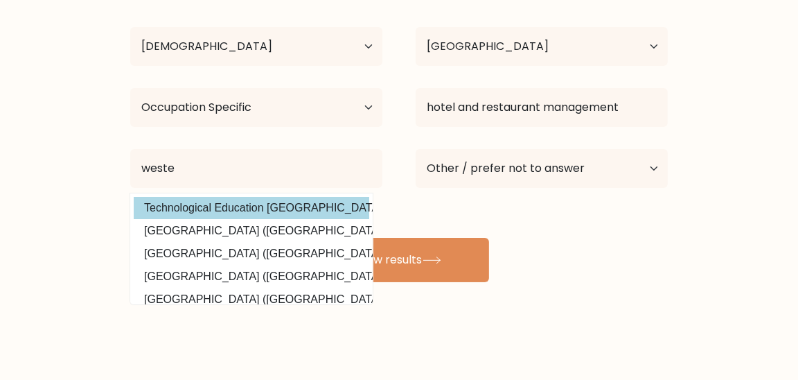
click at [171, 204] on div "Jenifer Danao Age Under 18 years old 18-24 years old 25-34 years old 35-44 year…" at bounding box center [399, 129] width 554 height 305
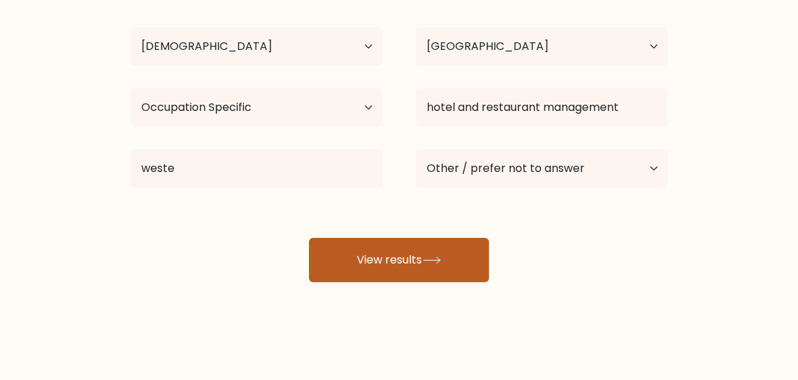
click at [392, 254] on button "View results" at bounding box center [399, 260] width 180 height 44
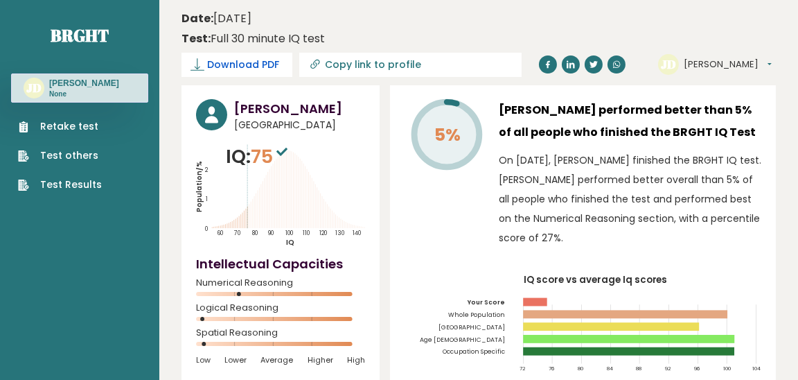
click at [252, 61] on span "Download PDF" at bounding box center [243, 65] width 72 height 15
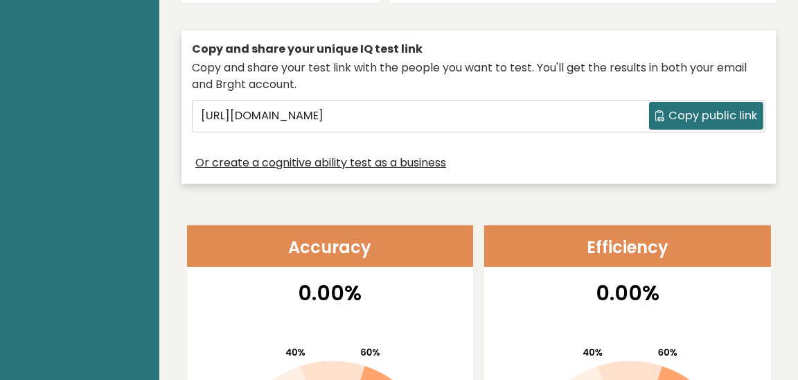
scroll to position [415, 0]
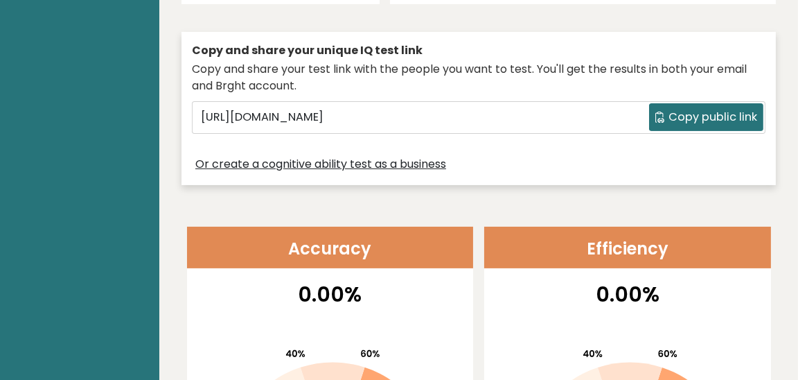
click at [694, 109] on span "Copy public link" at bounding box center [713, 117] width 89 height 17
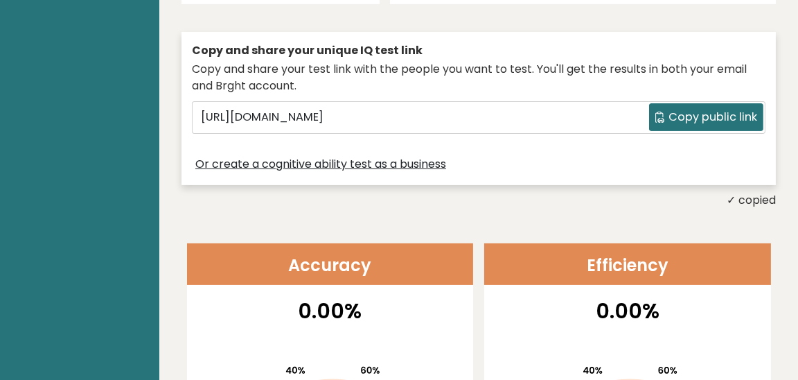
click at [694, 109] on span "Copy public link" at bounding box center [713, 117] width 89 height 17
drag, startPoint x: 683, startPoint y: 96, endPoint x: 463, endPoint y: 186, distance: 237.4
click at [701, 109] on span "Copy public link" at bounding box center [713, 117] width 89 height 17
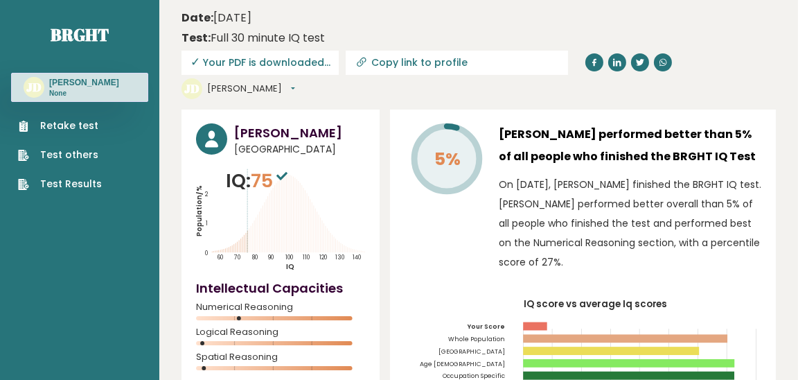
scroll to position [0, 0]
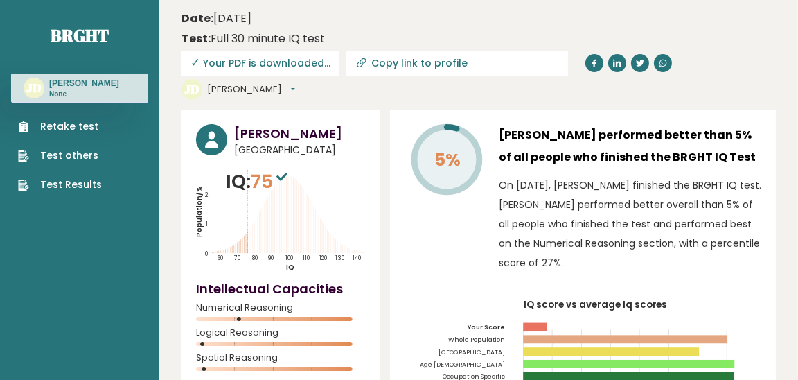
click at [62, 152] on link "Test others" at bounding box center [60, 155] width 84 height 15
